Goal: Use online tool/utility

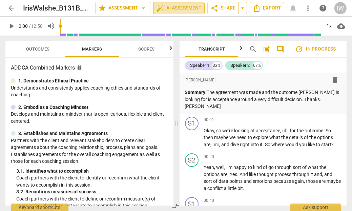
click at [172, 9] on span "auto_fix_high AI Assessment" at bounding box center [178, 8] width 45 height 8
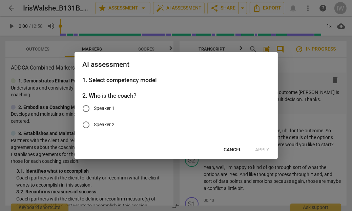
click at [294, 76] on div at bounding box center [176, 105] width 352 height 211
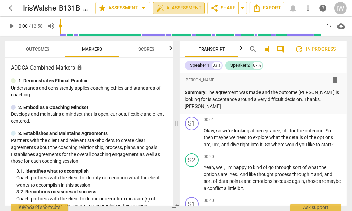
click at [178, 6] on span "auto_fix_high AI Assessment" at bounding box center [178, 8] width 45 height 8
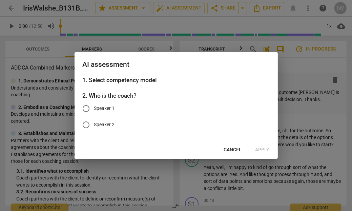
click at [84, 107] on input "Speaker 1" at bounding box center [86, 108] width 16 height 16
radio input "true"
click at [260, 149] on span "Apply" at bounding box center [262, 149] width 14 height 7
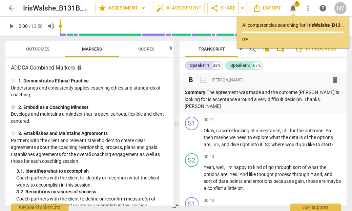
click at [204, 99] on p "Summary: The agreement was made and the outcome [PERSON_NAME] is looking for is…" at bounding box center [263, 99] width 156 height 21
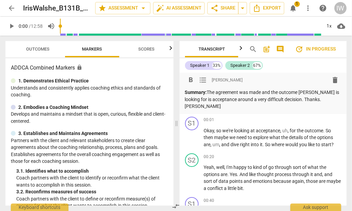
click at [148, 48] on span "Scores" at bounding box center [146, 48] width 16 height 5
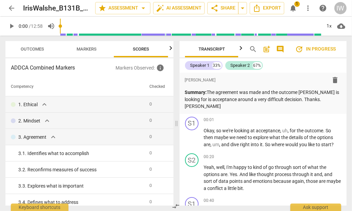
scroll to position [0, 5]
click at [83, 50] on span "Markers" at bounding box center [87, 48] width 20 height 5
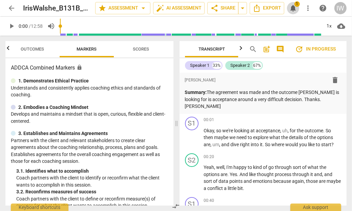
click at [295, 6] on span "1" at bounding box center [296, 3] width 5 height 5
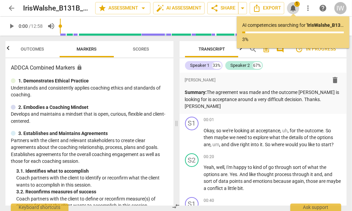
click at [295, 5] on span "1" at bounding box center [296, 3] width 5 height 5
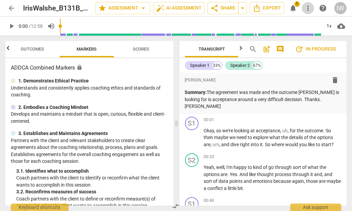
click at [310, 8] on span "more_vert" at bounding box center [308, 8] width 8 height 8
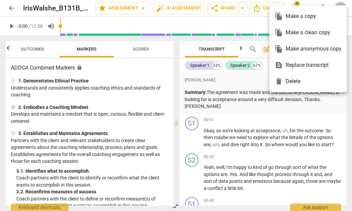
click at [255, 39] on div at bounding box center [176, 105] width 352 height 211
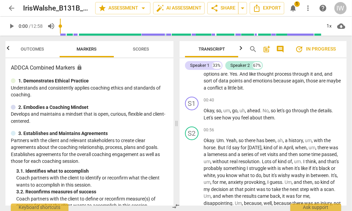
scroll to position [0, 0]
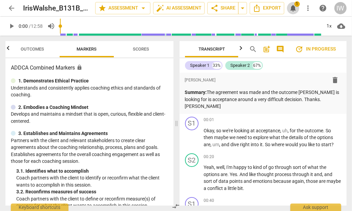
click at [293, 7] on span "notifications" at bounding box center [293, 8] width 8 height 8
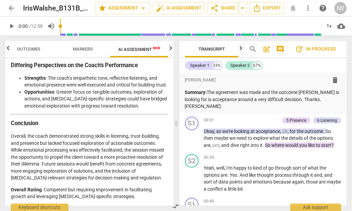
scroll to position [1142, 0]
